Goal: Task Accomplishment & Management: Manage account settings

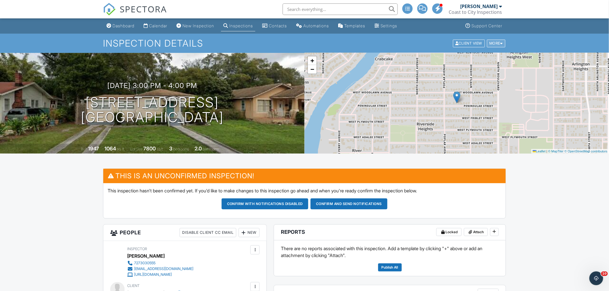
click at [501, 43] on div at bounding box center [502, 43] width 3 height 4
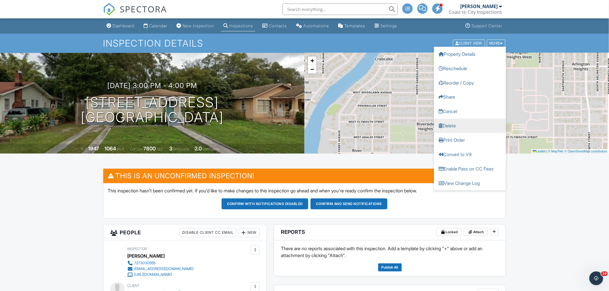
click at [457, 125] on link "Delete" at bounding box center [470, 126] width 72 height 14
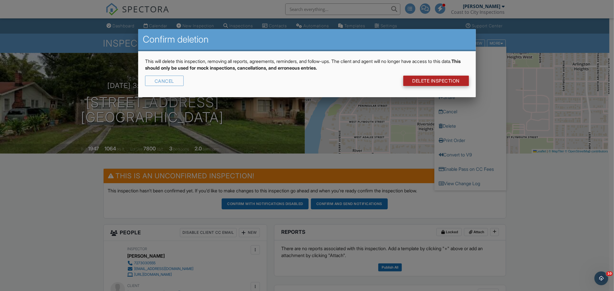
click at [447, 78] on link "DELETE Inspection" at bounding box center [436, 81] width 66 height 10
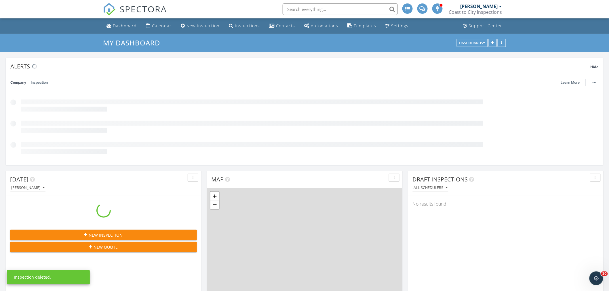
scroll to position [520, 619]
